Goal: Information Seeking & Learning: Learn about a topic

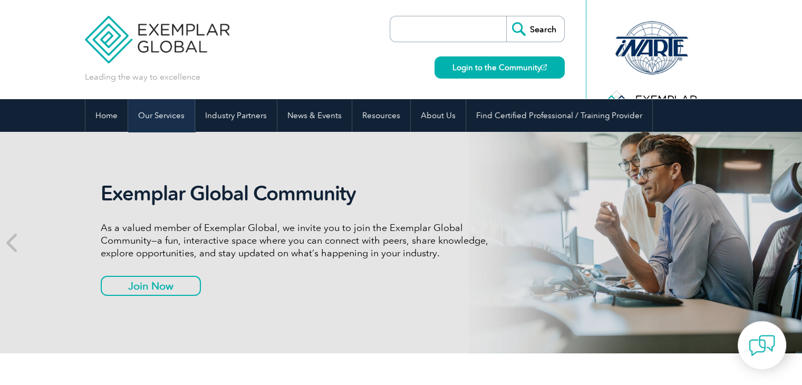
click at [150, 118] on link "Our Services" at bounding box center [161, 115] width 66 height 33
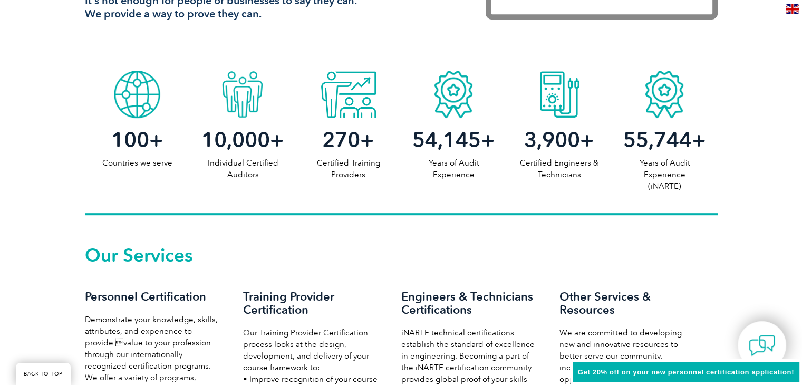
scroll to position [685, 0]
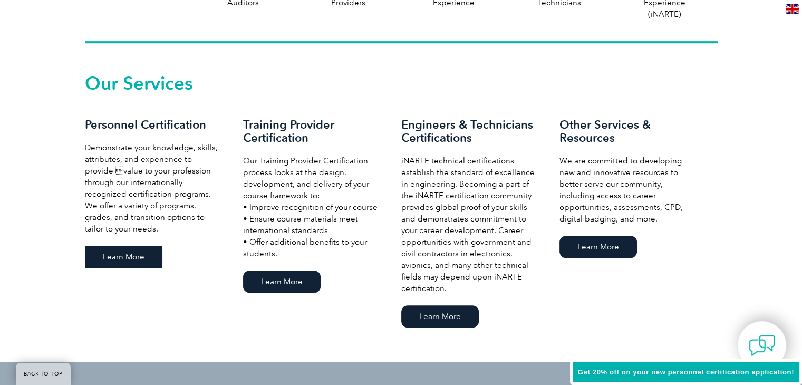
click at [129, 252] on link "Learn More" at bounding box center [123, 257] width 77 height 22
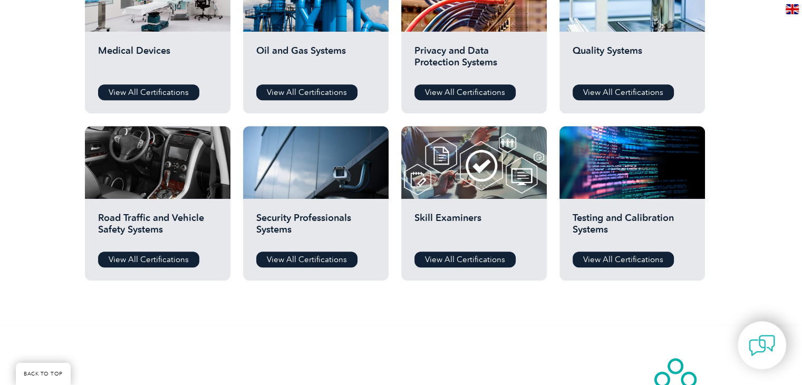
scroll to position [790, 0]
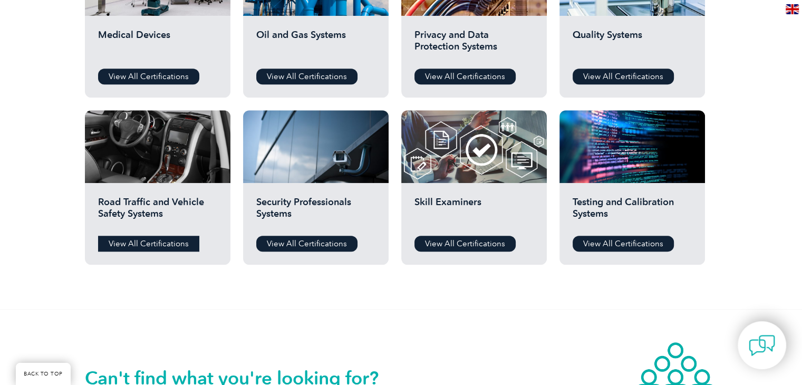
click at [160, 240] on link "View All Certifications" at bounding box center [148, 244] width 101 height 16
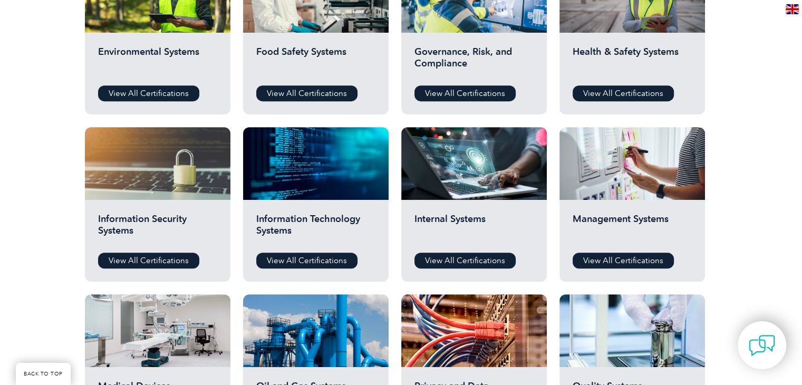
scroll to position [422, 0]
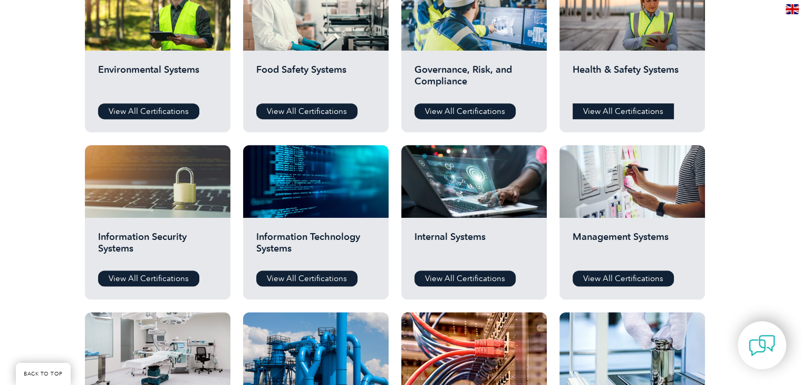
click at [590, 111] on link "View All Certifications" at bounding box center [622, 111] width 101 height 16
click at [464, 112] on link "View All Certifications" at bounding box center [464, 111] width 101 height 16
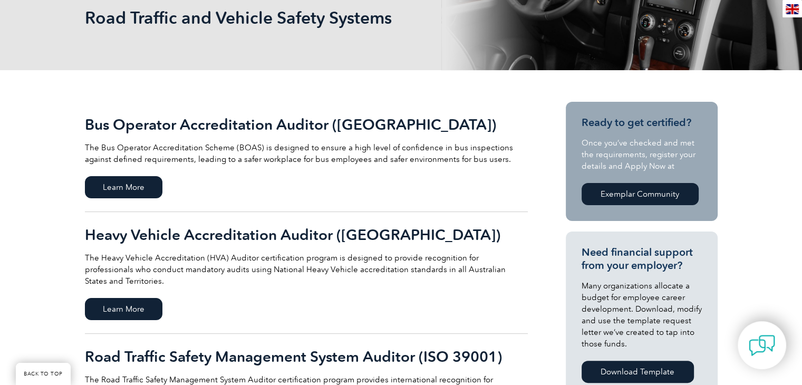
scroll to position [158, 0]
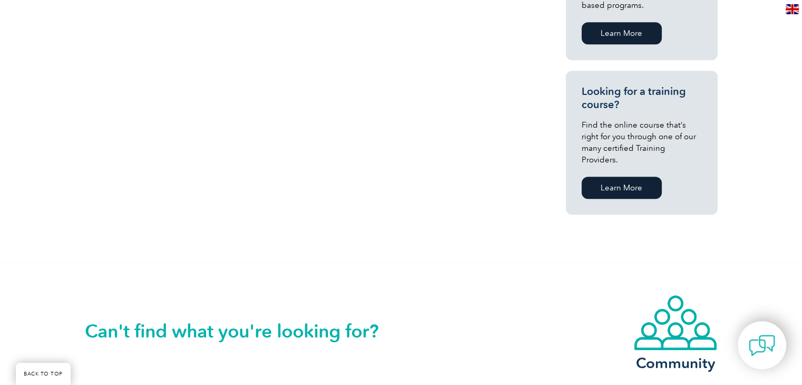
scroll to position [843, 0]
